Goal: Navigation & Orientation: Find specific page/section

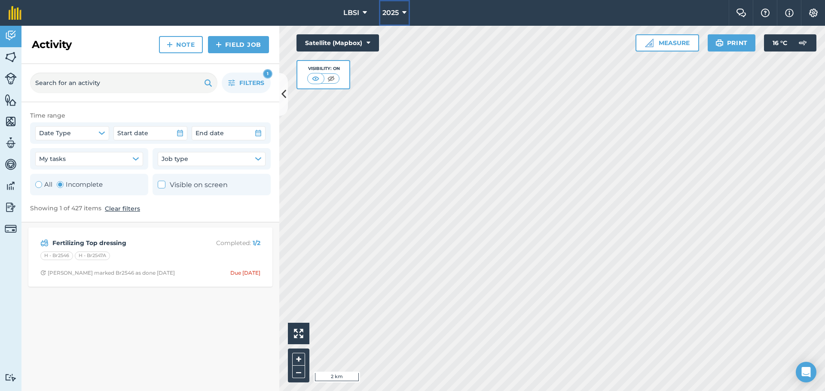
drag, startPoint x: 403, startPoint y: 10, endPoint x: 407, endPoint y: 21, distance: 11.7
click at [404, 10] on icon at bounding box center [404, 13] width 4 height 10
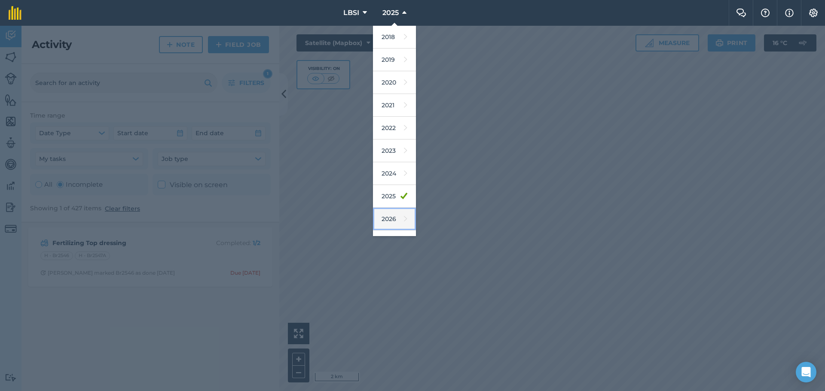
click at [387, 221] on link "2026" at bounding box center [394, 219] width 43 height 23
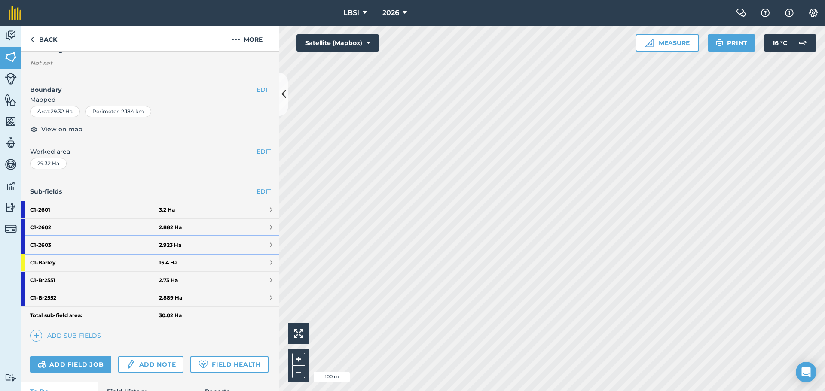
click at [74, 243] on strong "C1 - 2603" at bounding box center [94, 245] width 129 height 17
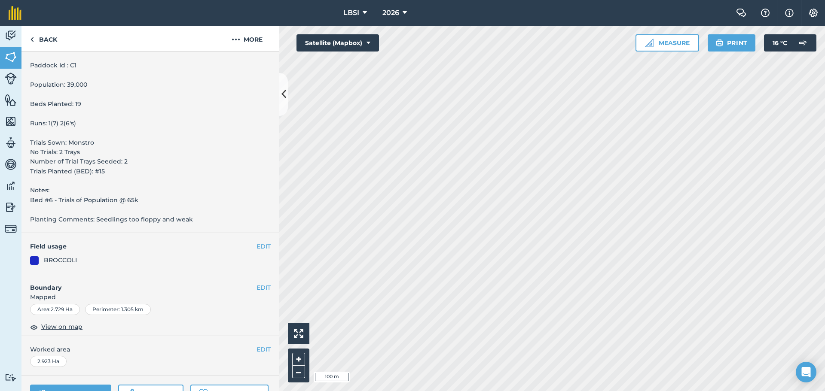
scroll to position [293, 0]
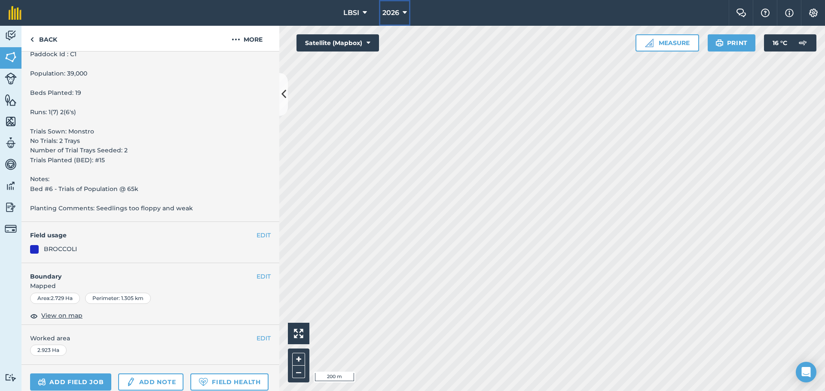
click at [405, 10] on icon at bounding box center [404, 13] width 4 height 10
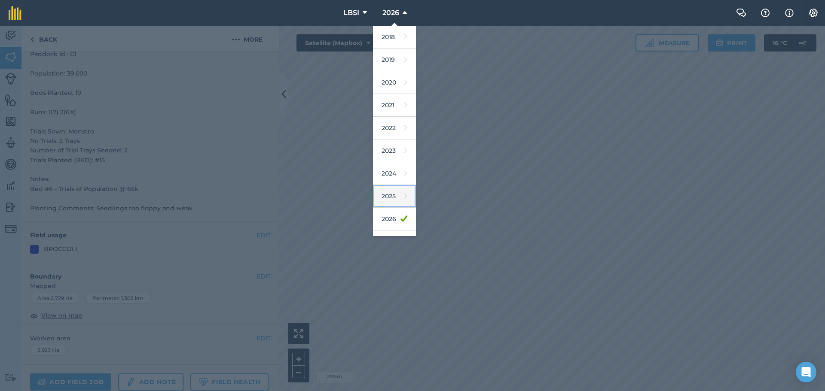
click at [380, 199] on link "2025" at bounding box center [394, 196] width 43 height 23
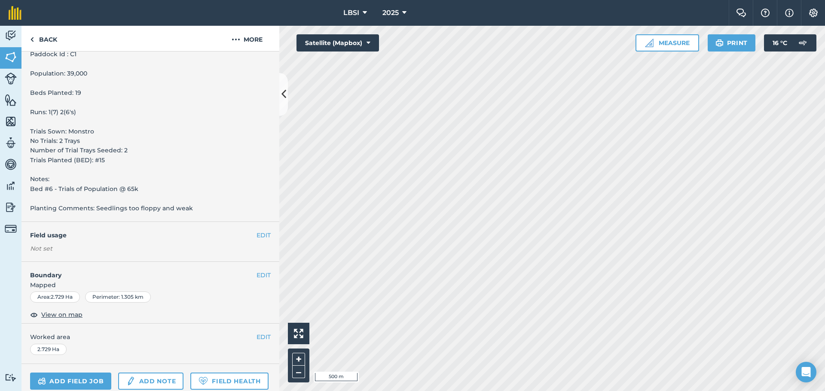
scroll to position [235, 0]
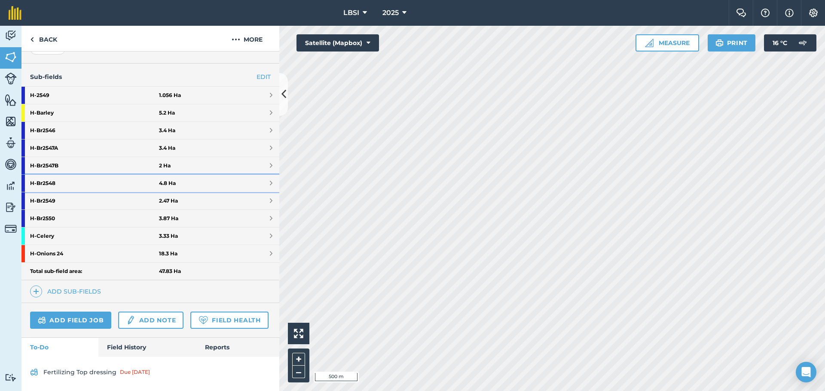
click at [55, 175] on strong "H - Br2548" at bounding box center [94, 183] width 129 height 17
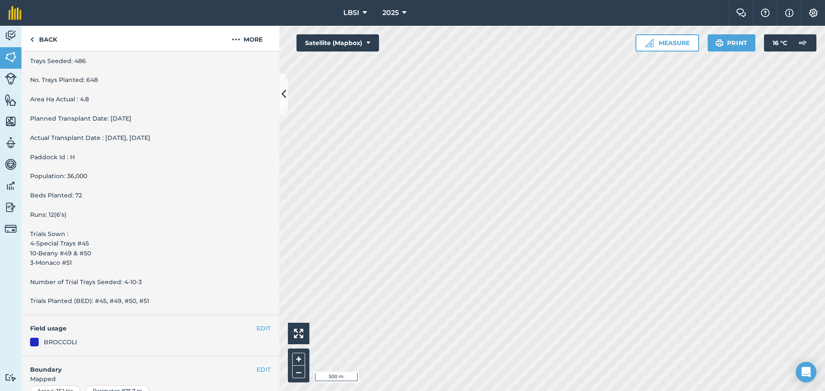
scroll to position [170, 0]
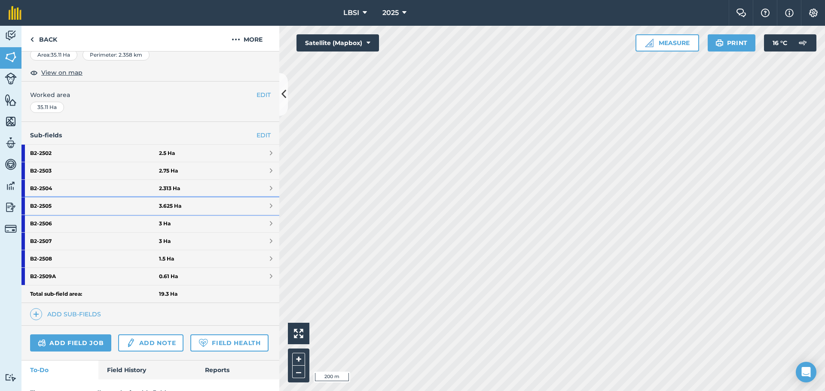
click at [81, 208] on strong "B2 - 2505" at bounding box center [94, 206] width 129 height 17
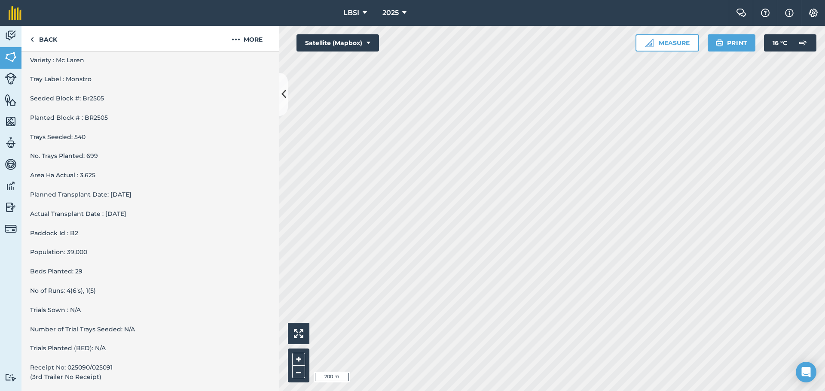
scroll to position [80, 0]
